Goal: Task Accomplishment & Management: Manage account settings

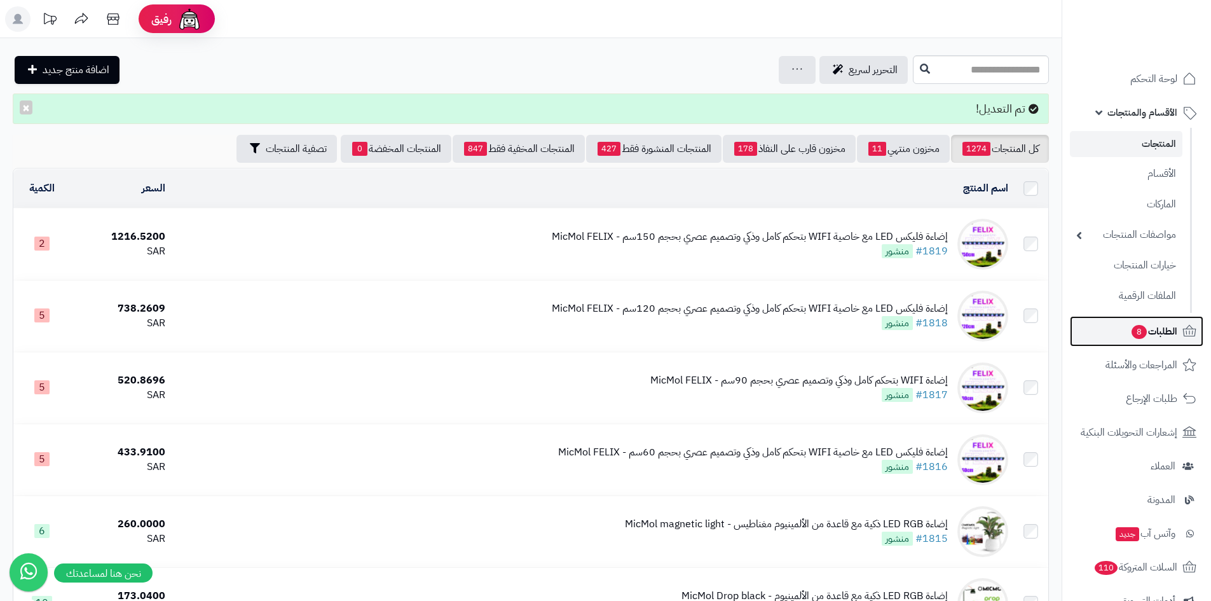
click at [1111, 329] on link "الطلبات 8" at bounding box center [1135, 331] width 133 height 31
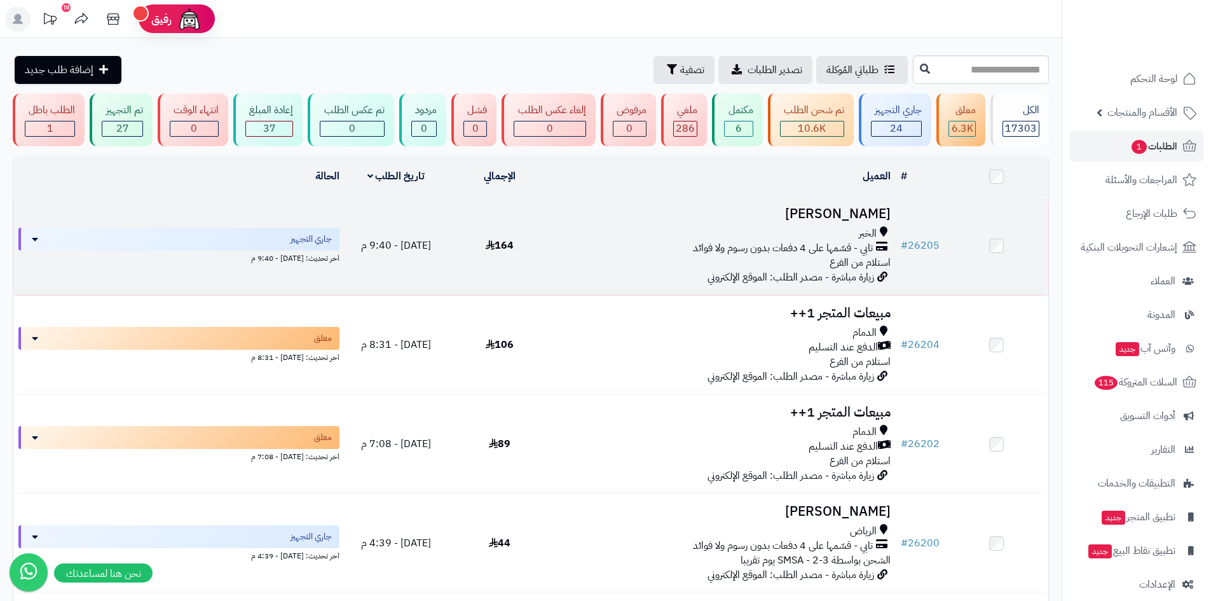
click at [589, 245] on div "تابي - قسّمها على 4 دفعات بدون رسوم ولا فوائد" at bounding box center [723, 248] width 334 height 15
